Goal: Transaction & Acquisition: Purchase product/service

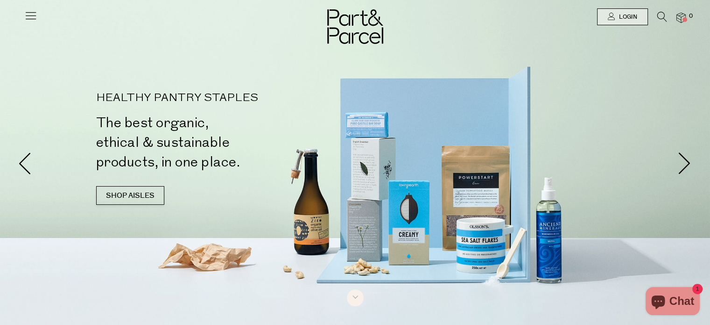
click at [31, 13] on icon at bounding box center [30, 15] width 13 height 13
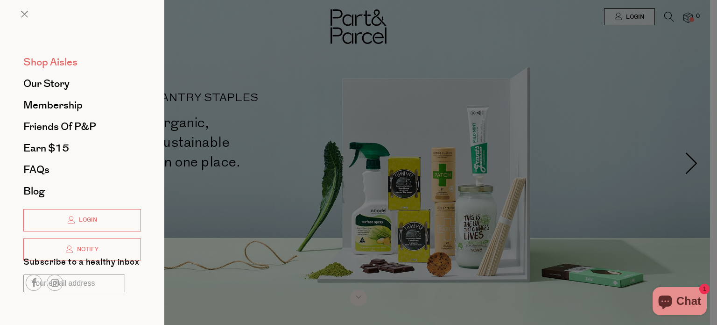
click at [48, 64] on span "Shop Aisles" at bounding box center [50, 62] width 54 height 15
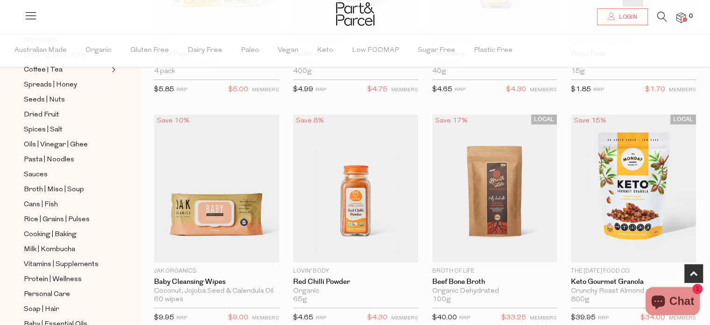
scroll to position [251, 0]
click at [63, 186] on span "Broth | Miso | Soup" at bounding box center [54, 188] width 60 height 11
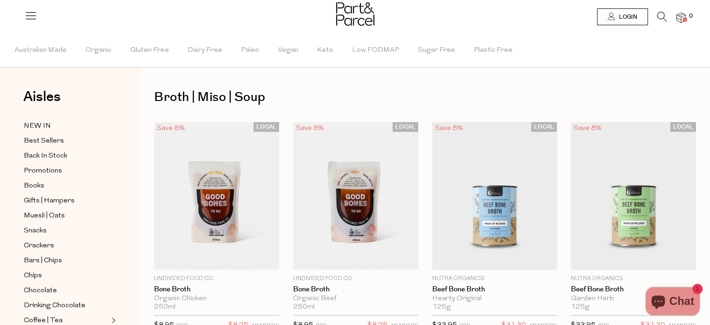
click at [659, 15] on icon at bounding box center [663, 17] width 10 height 10
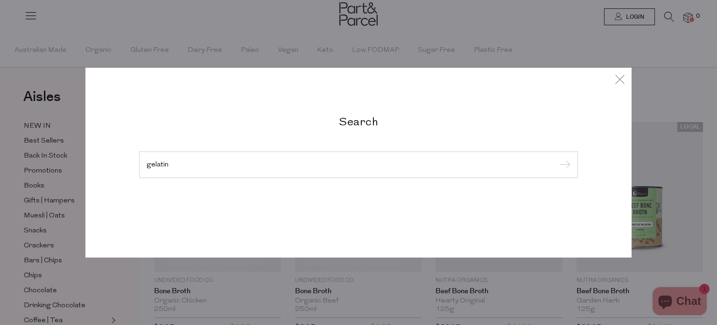
type input "gelatin"
click at [557, 158] on input "submit" at bounding box center [564, 165] width 14 height 14
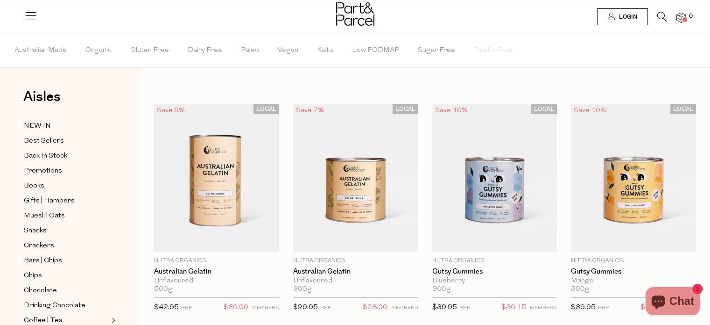
click at [661, 14] on icon at bounding box center [663, 17] width 10 height 10
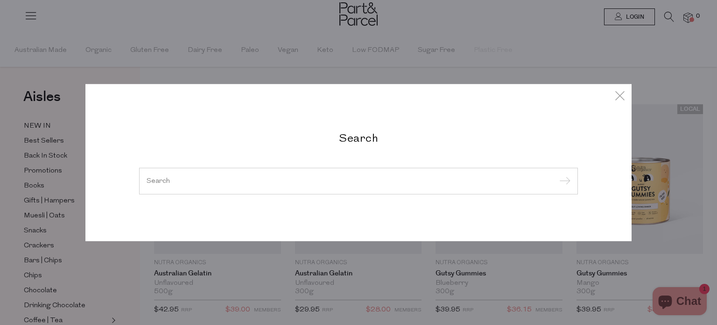
click at [342, 178] on input "search" at bounding box center [359, 180] width 424 height 7
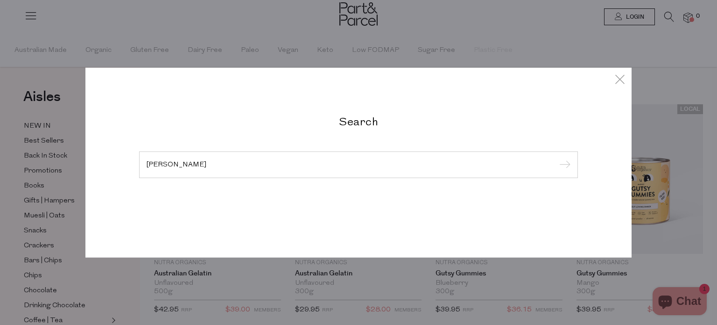
type input "[PERSON_NAME]"
click at [557, 158] on input "submit" at bounding box center [564, 165] width 14 height 14
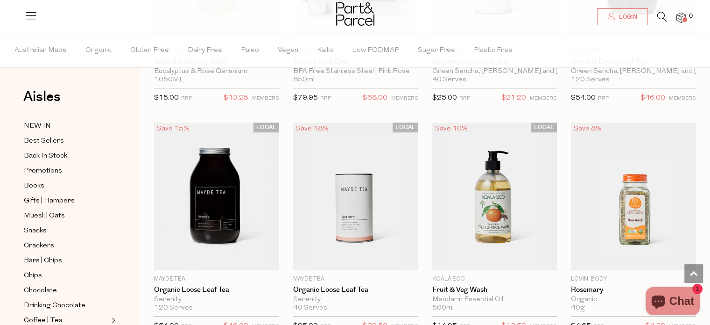
scroll to position [681, 0]
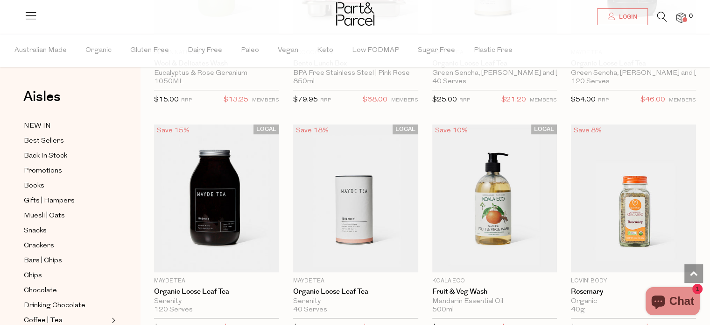
click at [662, 13] on icon at bounding box center [663, 17] width 10 height 10
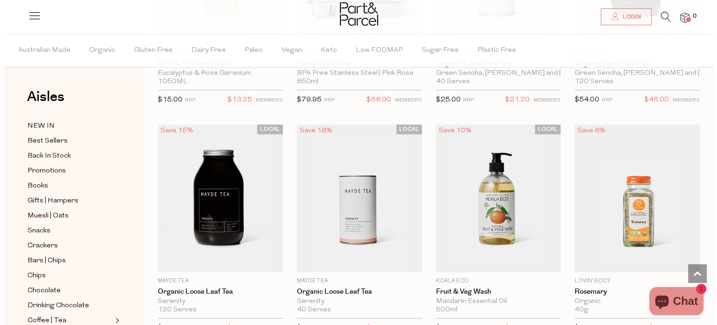
scroll to position [686, 0]
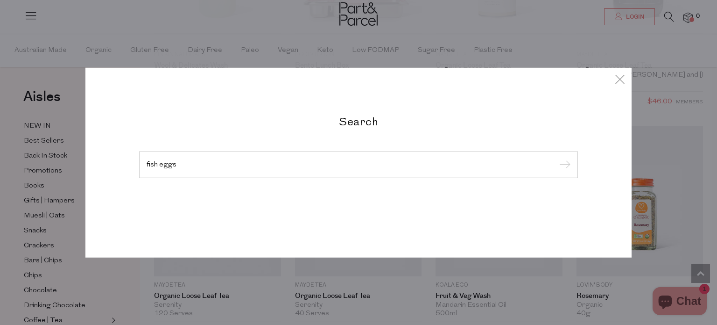
type input "fish eggs"
click at [557, 158] on input "submit" at bounding box center [564, 165] width 14 height 14
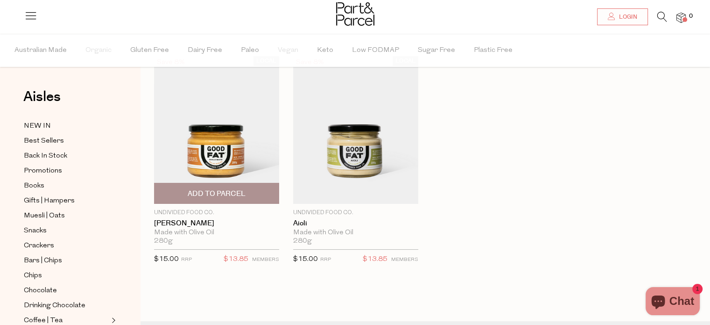
scroll to position [49, 0]
